Goal: Navigation & Orientation: Find specific page/section

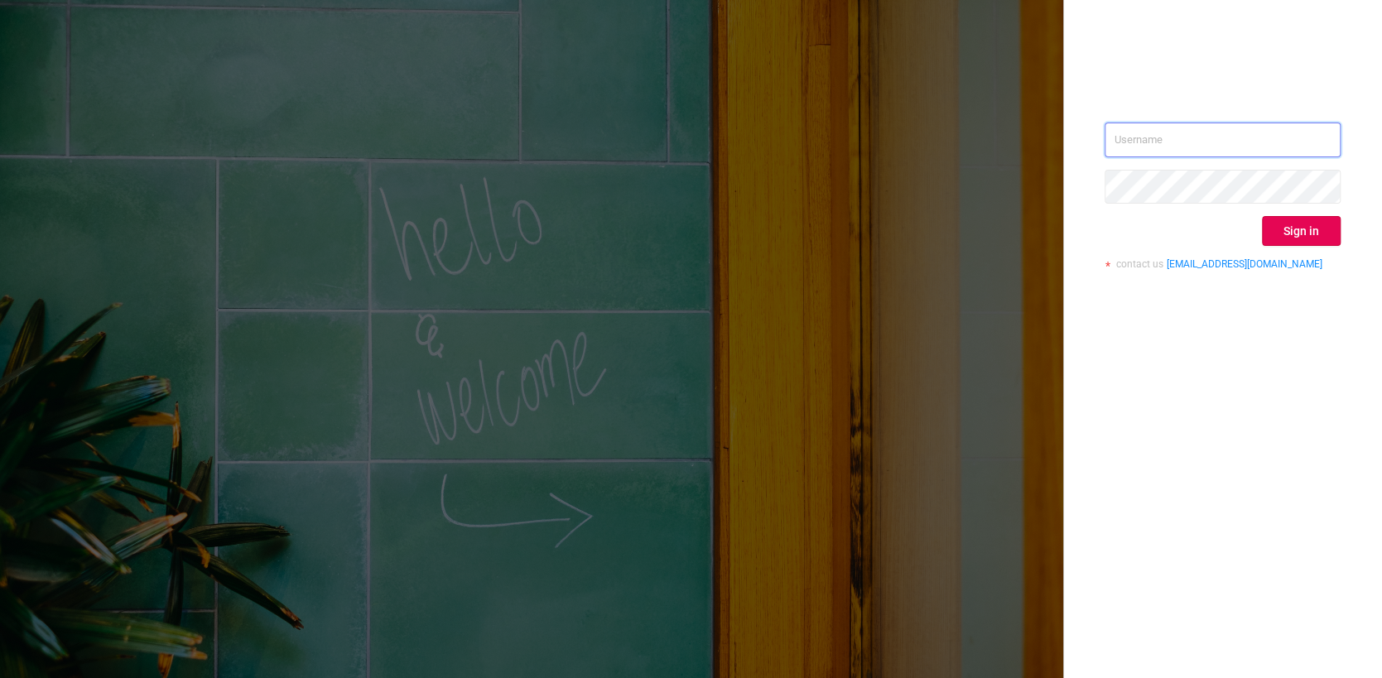
click at [1175, 140] on input "text" at bounding box center [1222, 140] width 236 height 35
paste input "nO2i1wA0RocikoS"
drag, startPoint x: 1246, startPoint y: 140, endPoint x: 933, endPoint y: 126, distance: 313.2
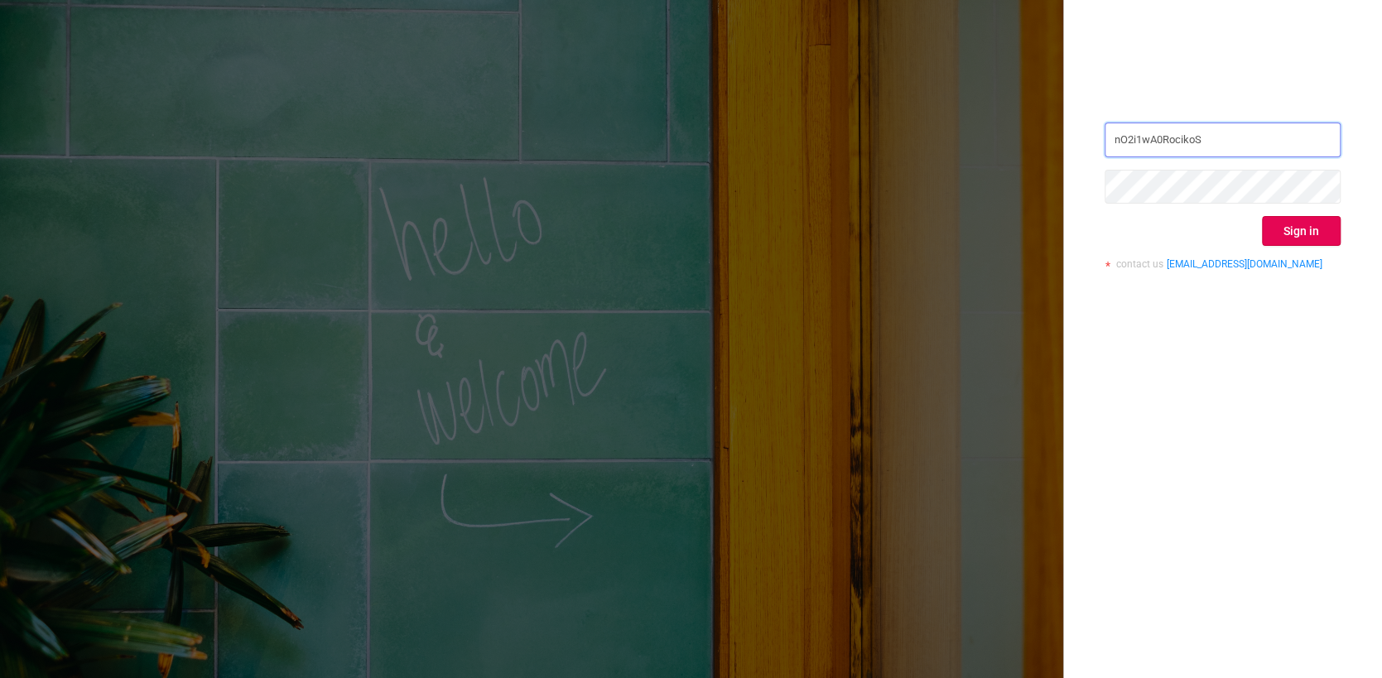
click at [933, 126] on div "nO2i1wA0RocikoS Sign in contact us [EMAIL_ADDRESS][DOMAIN_NAME]" at bounding box center [691, 339] width 1382 height 678
paste input "[PERSON_NAME][EMAIL_ADDRESS]"
type input "[PERSON_NAME][EMAIL_ADDRESS]"
click at [1285, 224] on button "Sign in" at bounding box center [1301, 231] width 79 height 30
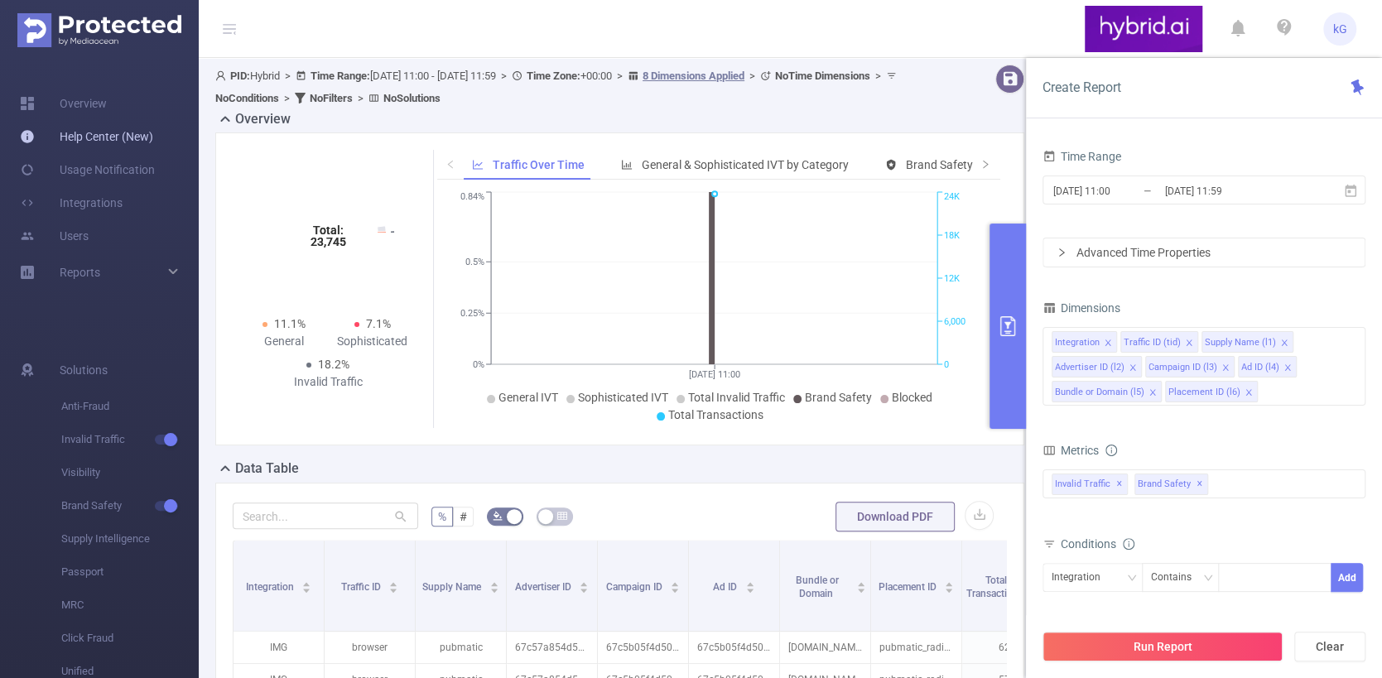
click at [72, 137] on link "Help Center (New)" at bounding box center [86, 136] width 133 height 33
